Goal: Communication & Community: Participate in discussion

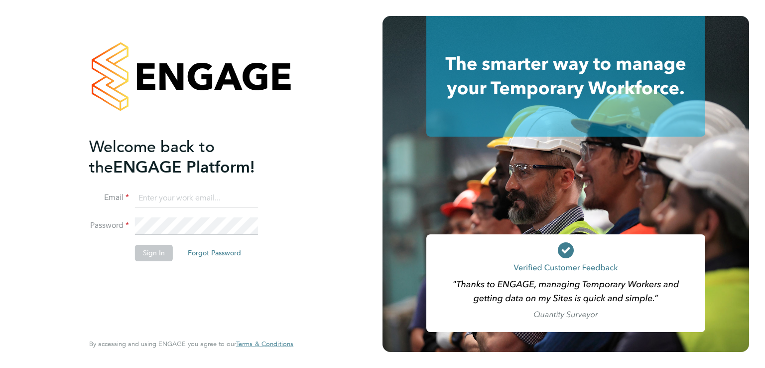
type input "[EMAIL_ADDRESS][PERSON_NAME][DOMAIN_NAME]"
click at [160, 248] on button "Sign In" at bounding box center [154, 253] width 38 height 16
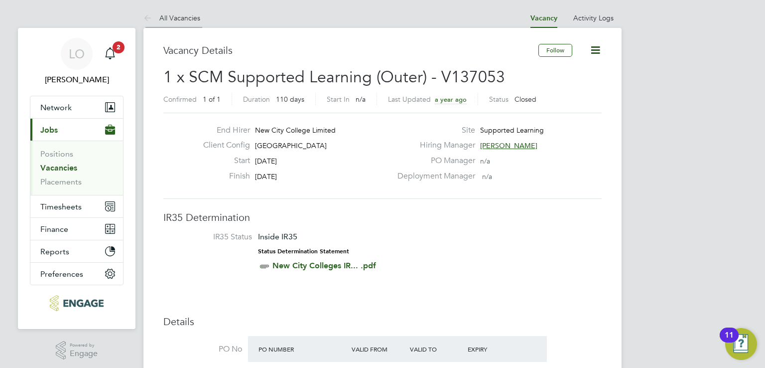
click at [185, 15] on link "All Vacancies" at bounding box center [171, 17] width 57 height 9
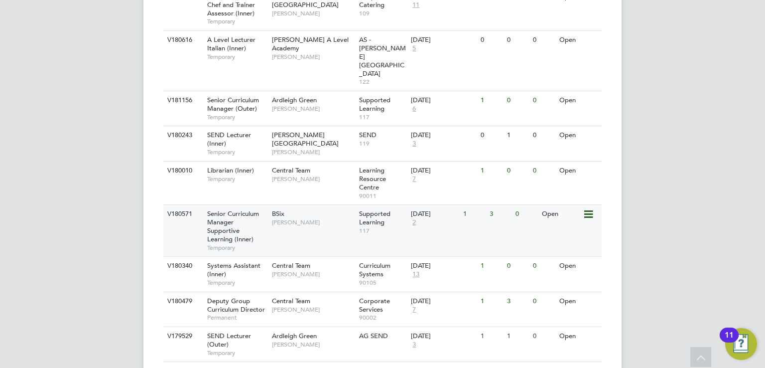
scroll to position [700, 0]
click at [227, 209] on span "Senior Curriculum Manager Supportive Learning (Inner)" at bounding box center [233, 226] width 52 height 34
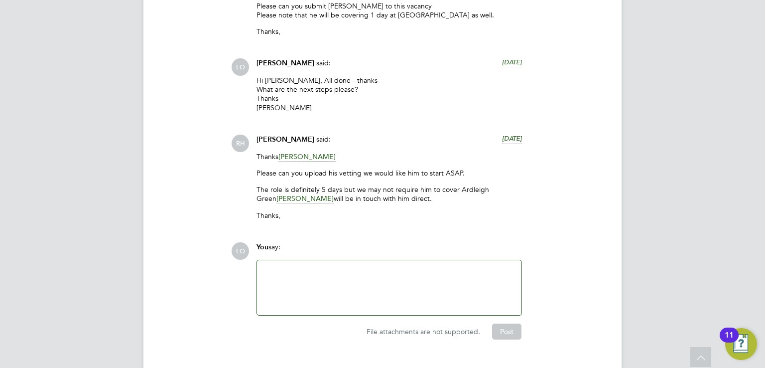
click at [299, 270] on div at bounding box center [389, 287] width 253 height 43
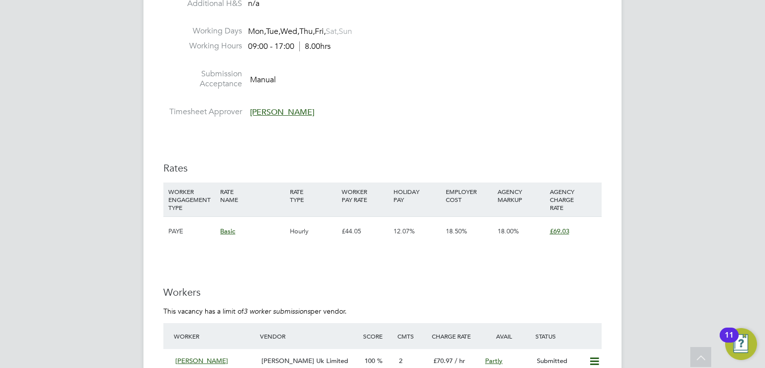
scroll to position [1249, 0]
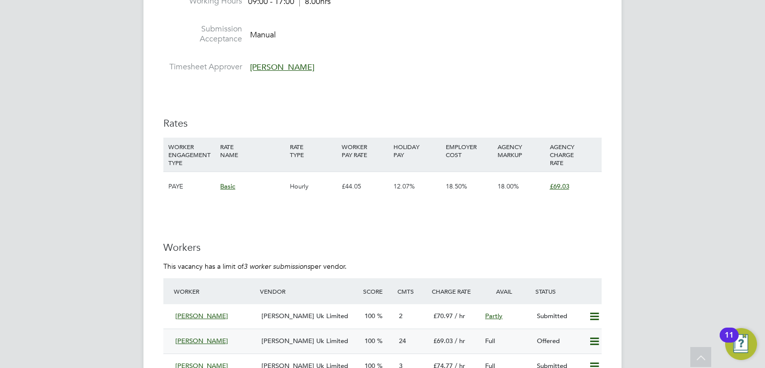
click at [292, 336] on span "[PERSON_NAME] Uk Limited" at bounding box center [305, 340] width 87 height 8
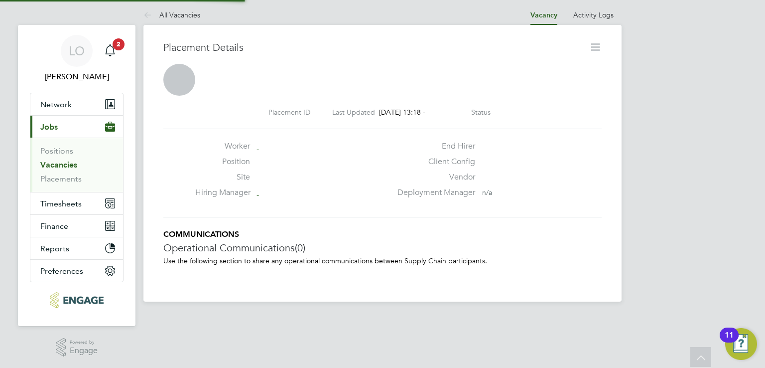
scroll to position [9, 142]
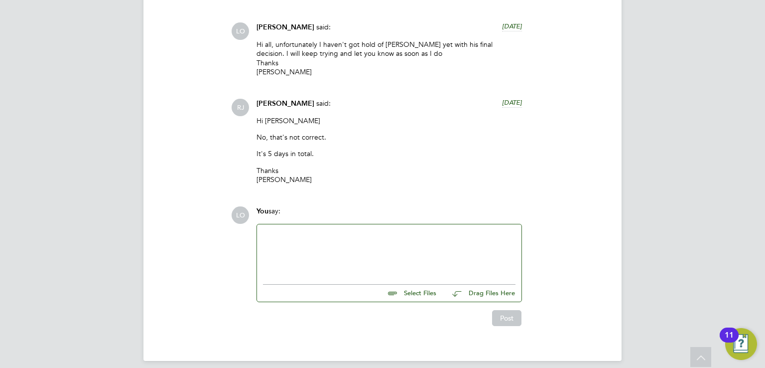
click at [309, 230] on div at bounding box center [389, 251] width 253 height 43
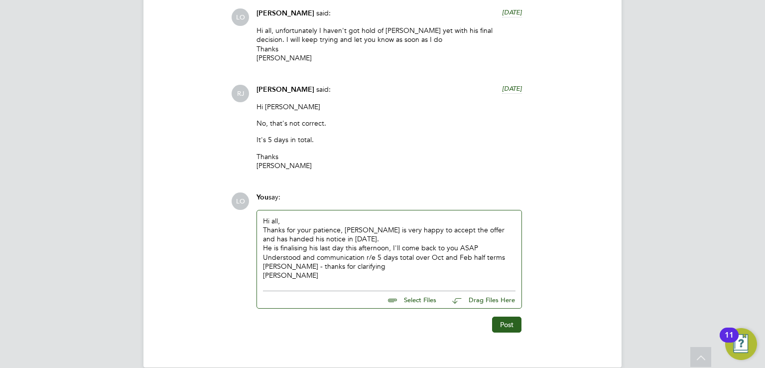
scroll to position [3185, 0]
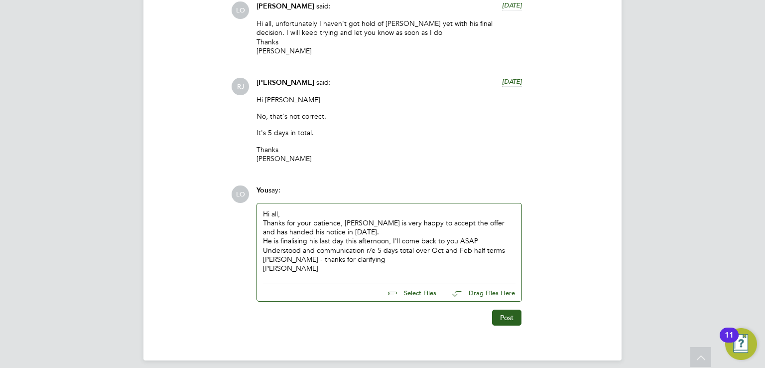
click at [479, 226] on div "Thanks for your patience, Greg is very happy to accept the offer and has handed…" at bounding box center [389, 227] width 253 height 18
click at [479, 236] on div "He is finalising his last day this afternoon, I'll come back to you ASAP" at bounding box center [389, 240] width 253 height 9
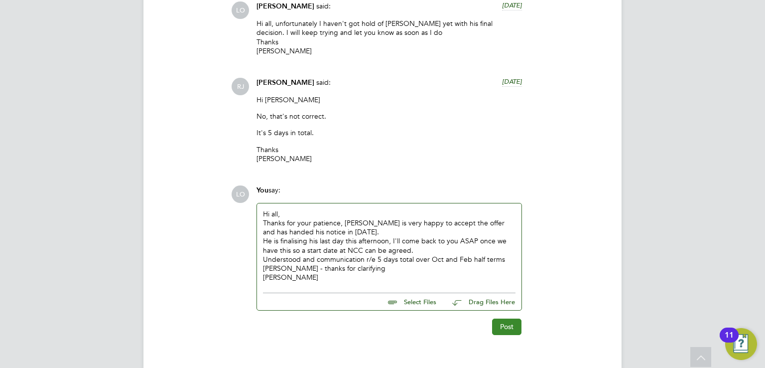
click at [510, 318] on button "Post" at bounding box center [506, 326] width 29 height 16
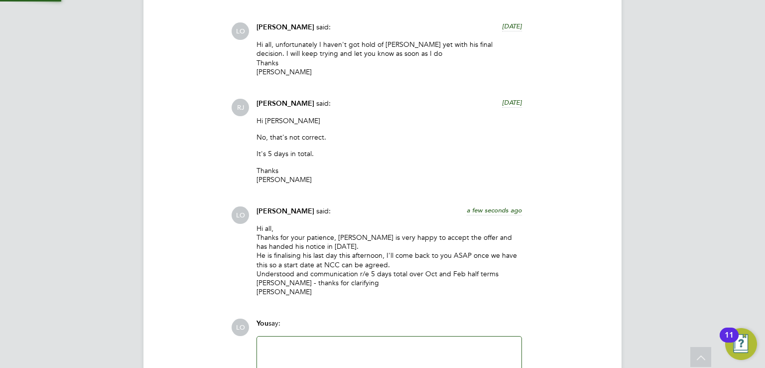
scroll to position [3277, 0]
